Goal: Task Accomplishment & Management: Complete application form

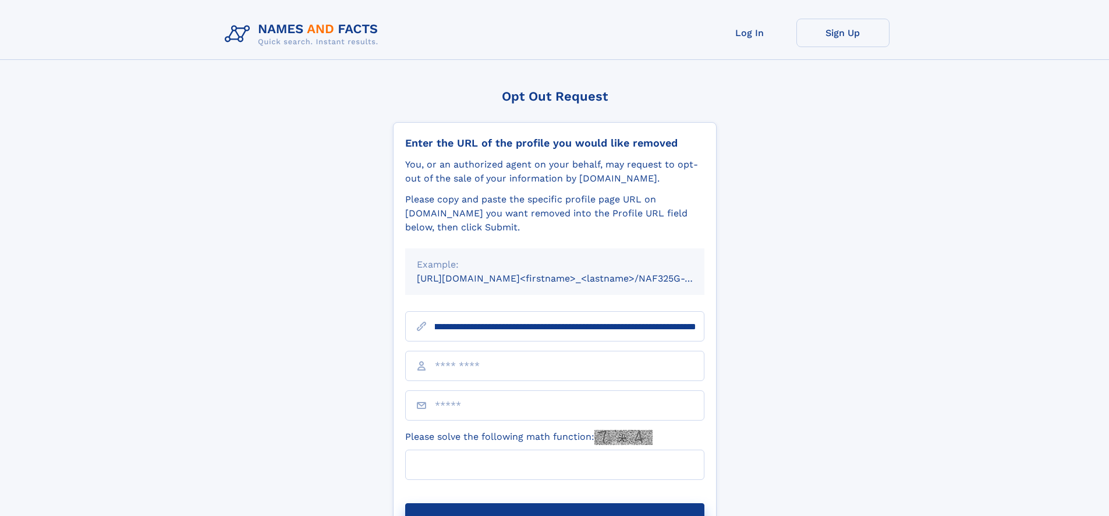
scroll to position [0, 133]
type input "**********"
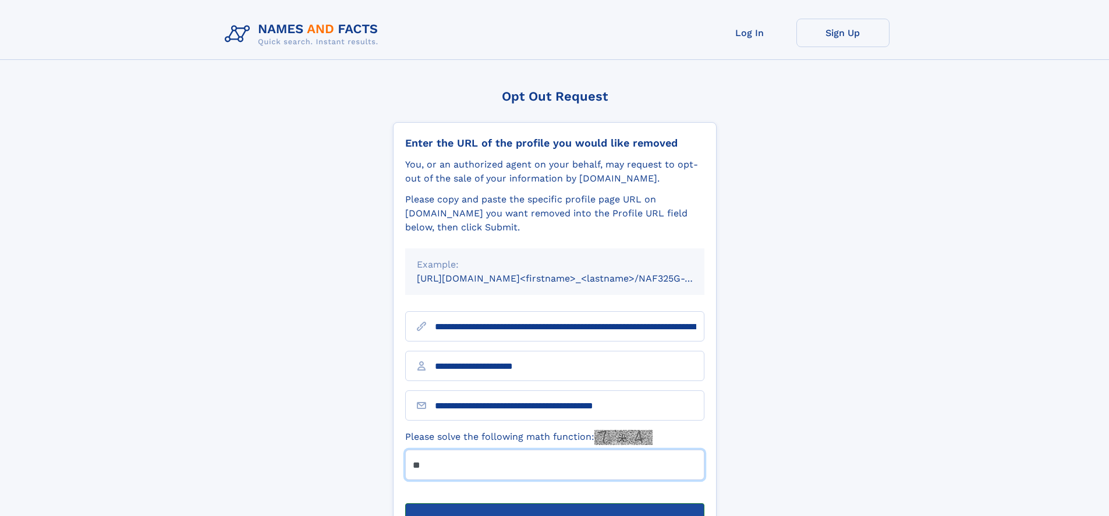
type input "**"
click at [554, 504] on button "Submit Opt Out Request" at bounding box center [554, 522] width 299 height 37
